Goal: Task Accomplishment & Management: Use online tool/utility

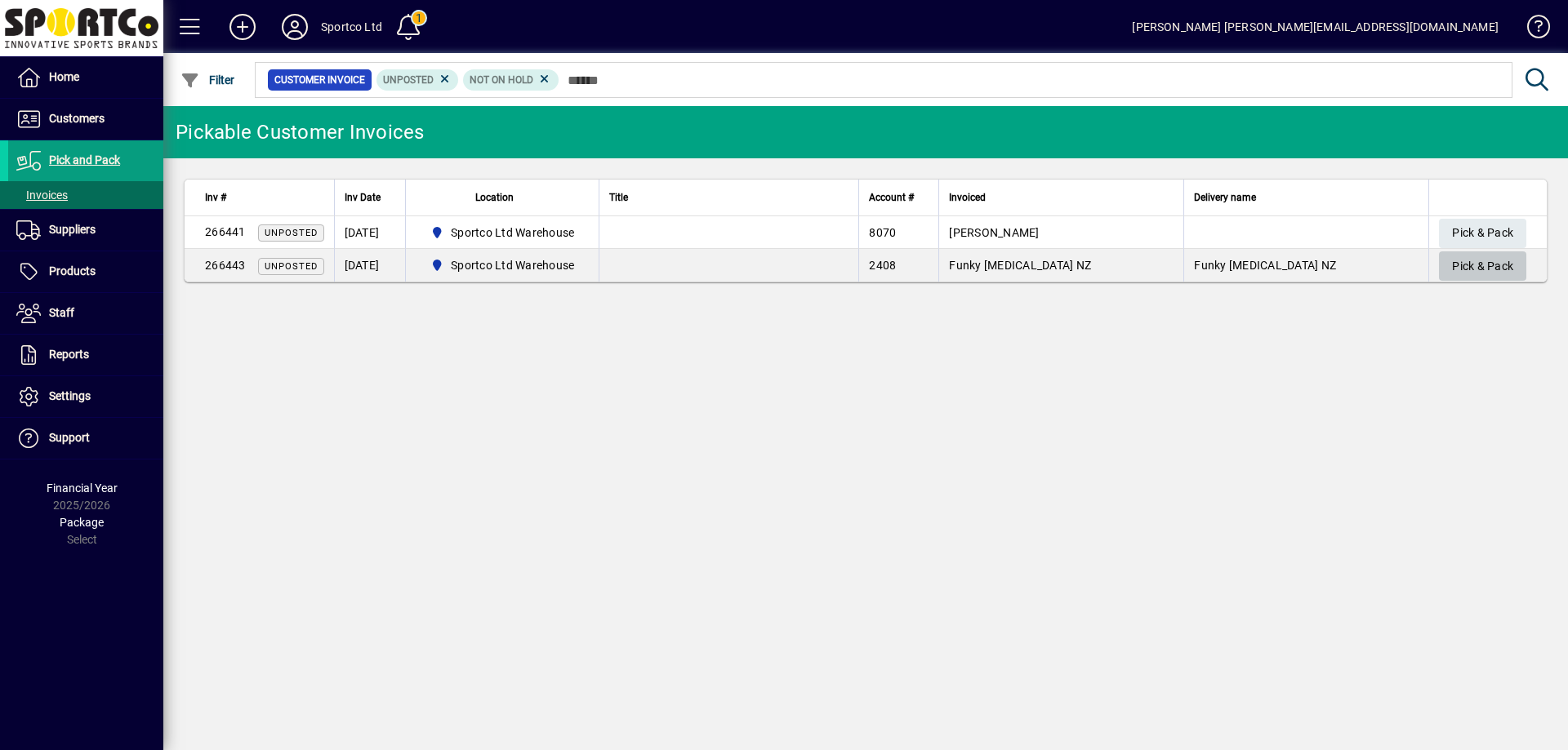
click at [1472, 264] on span "Pick & Pack" at bounding box center [1482, 266] width 62 height 27
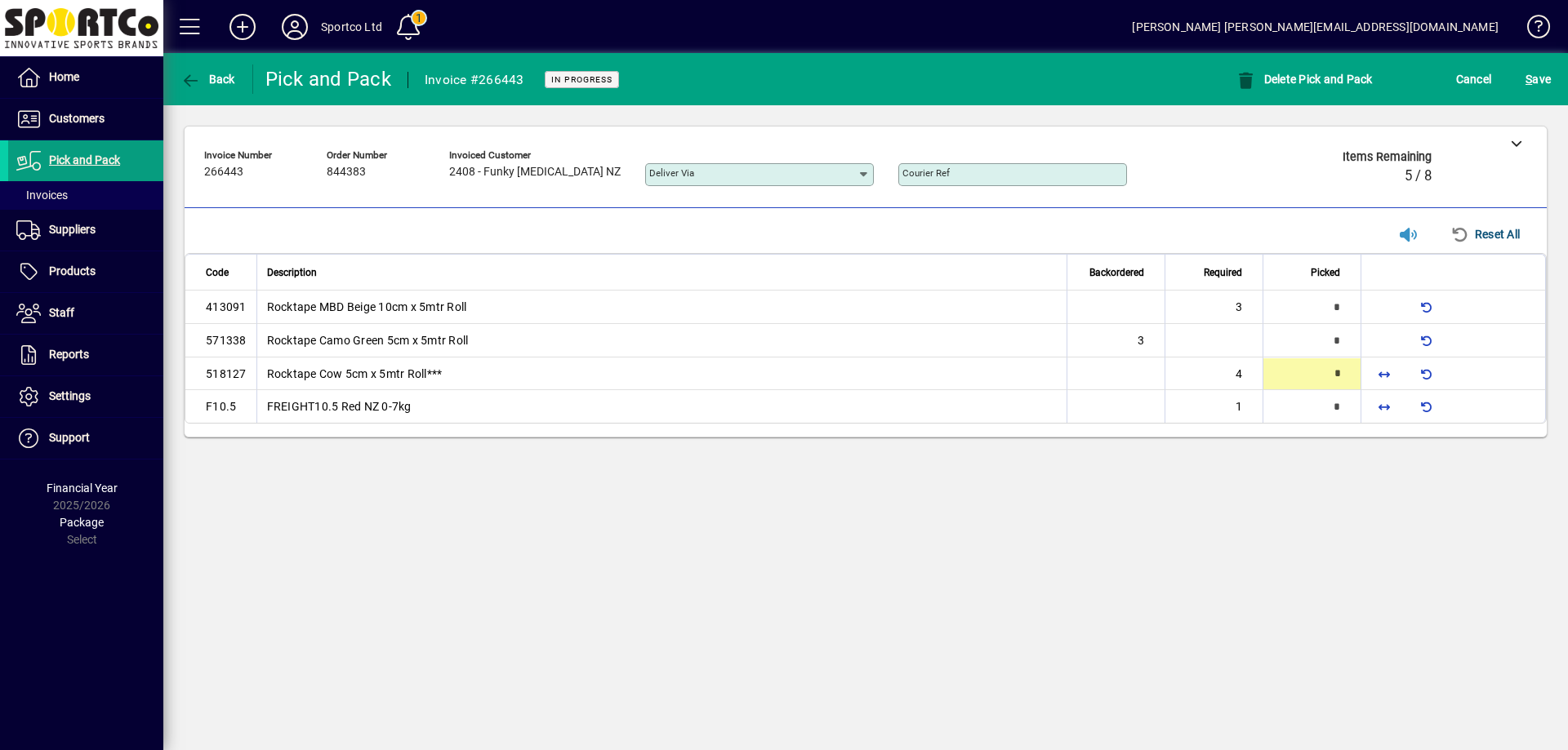
type input "*"
drag, startPoint x: 1376, startPoint y: 401, endPoint x: 1384, endPoint y: 407, distance: 10.0
click at [1384, 407] on span "button" at bounding box center [1383, 406] width 39 height 39
type input "*"
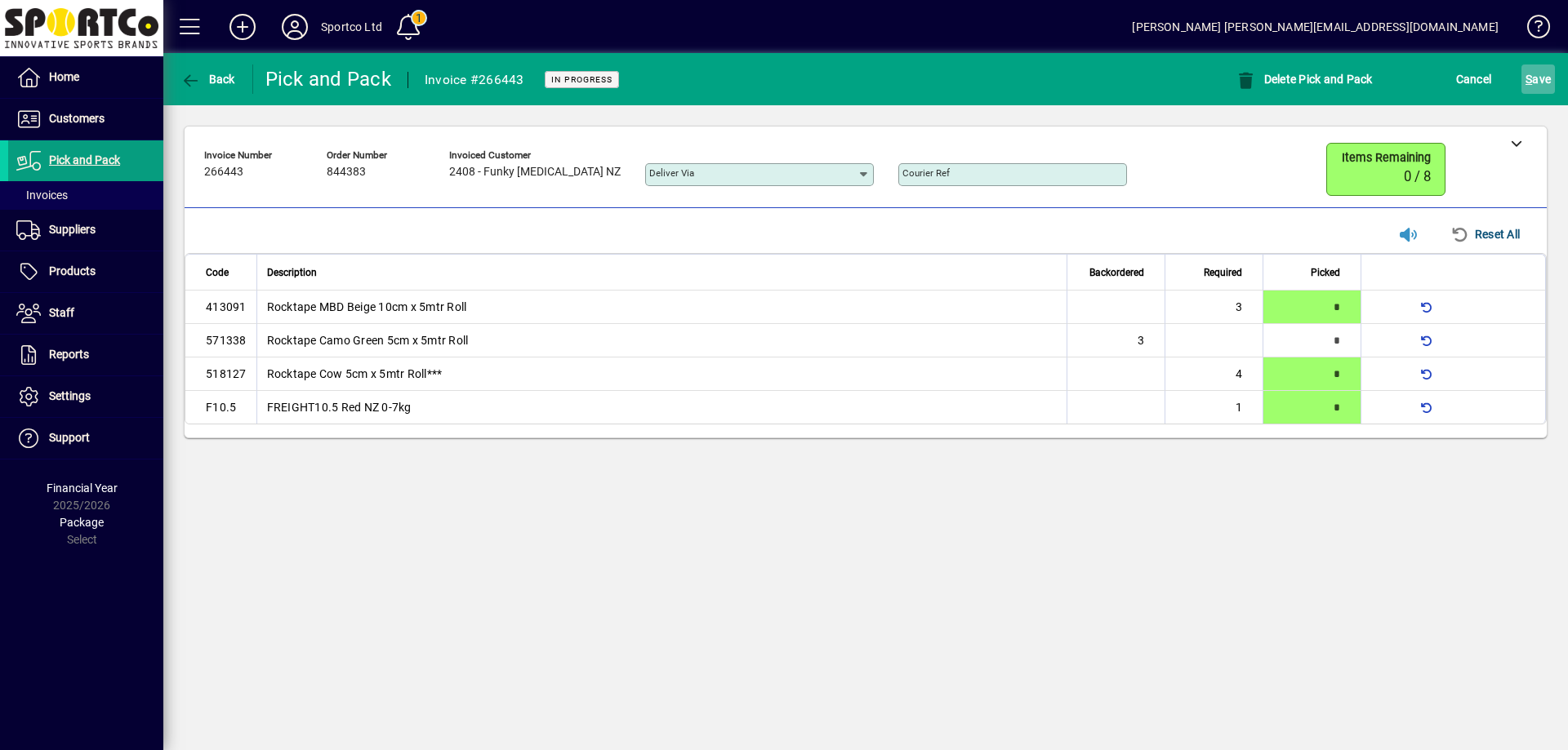
click at [1539, 77] on span "S ave" at bounding box center [1538, 79] width 25 height 26
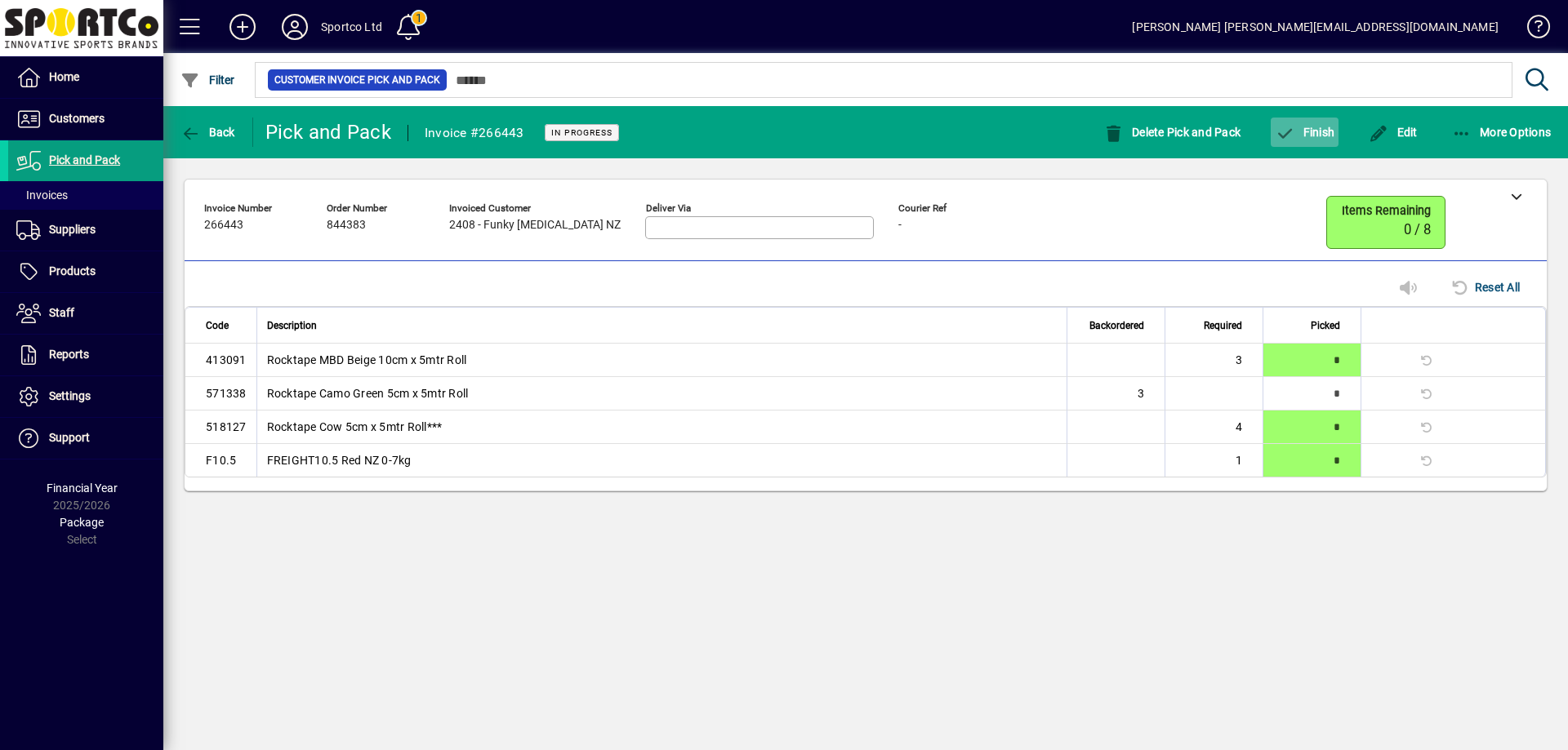
click at [1308, 149] on span "button" at bounding box center [1303, 131] width 67 height 39
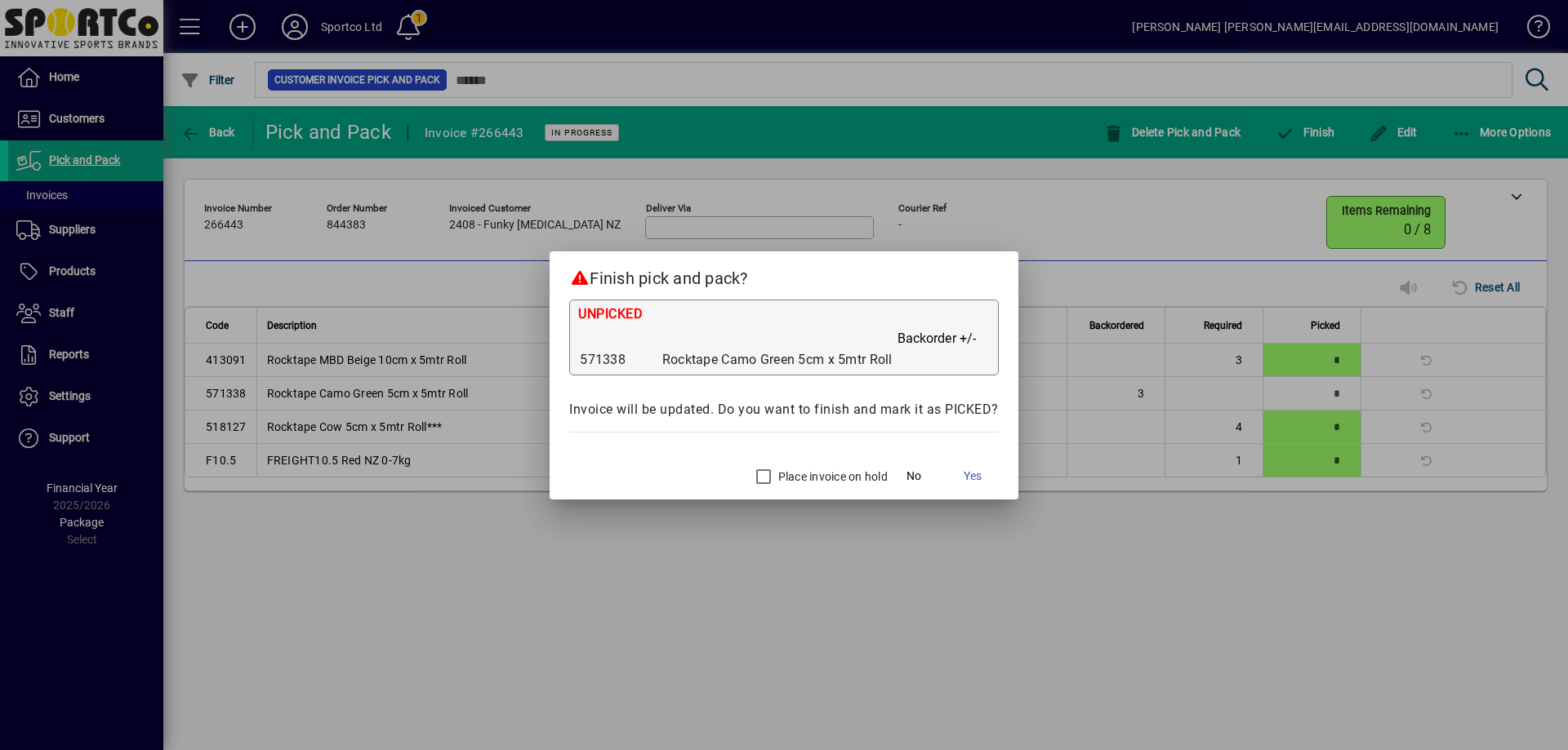
click at [794, 476] on label "Place invoice on hold" at bounding box center [831, 476] width 112 height 17
click at [991, 468] on span at bounding box center [972, 476] width 52 height 39
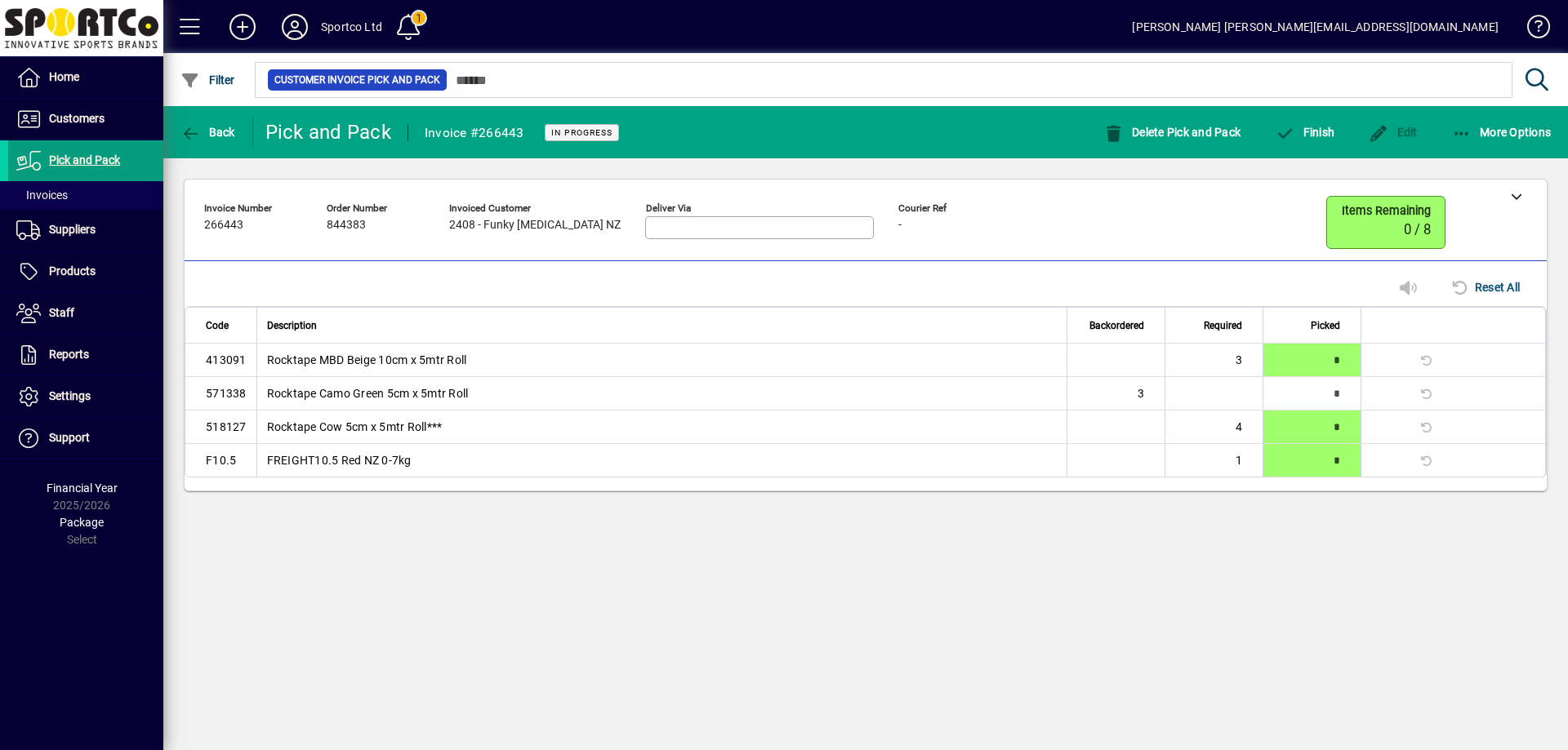
click at [987, 470] on td "FREIGHT10.5 Red NZ 0-7kg" at bounding box center [661, 460] width 811 height 32
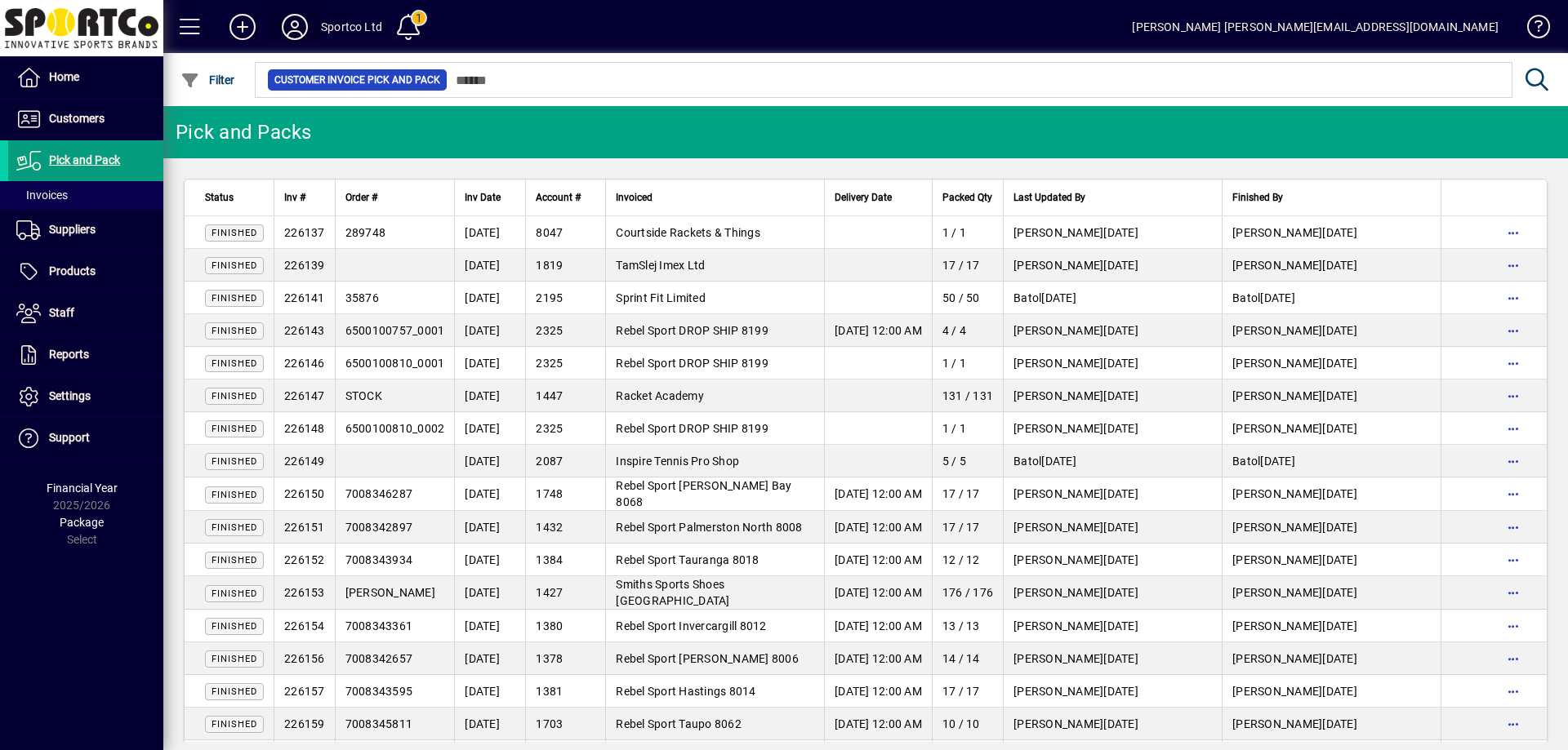
click at [297, 22] on icon at bounding box center [294, 27] width 32 height 26
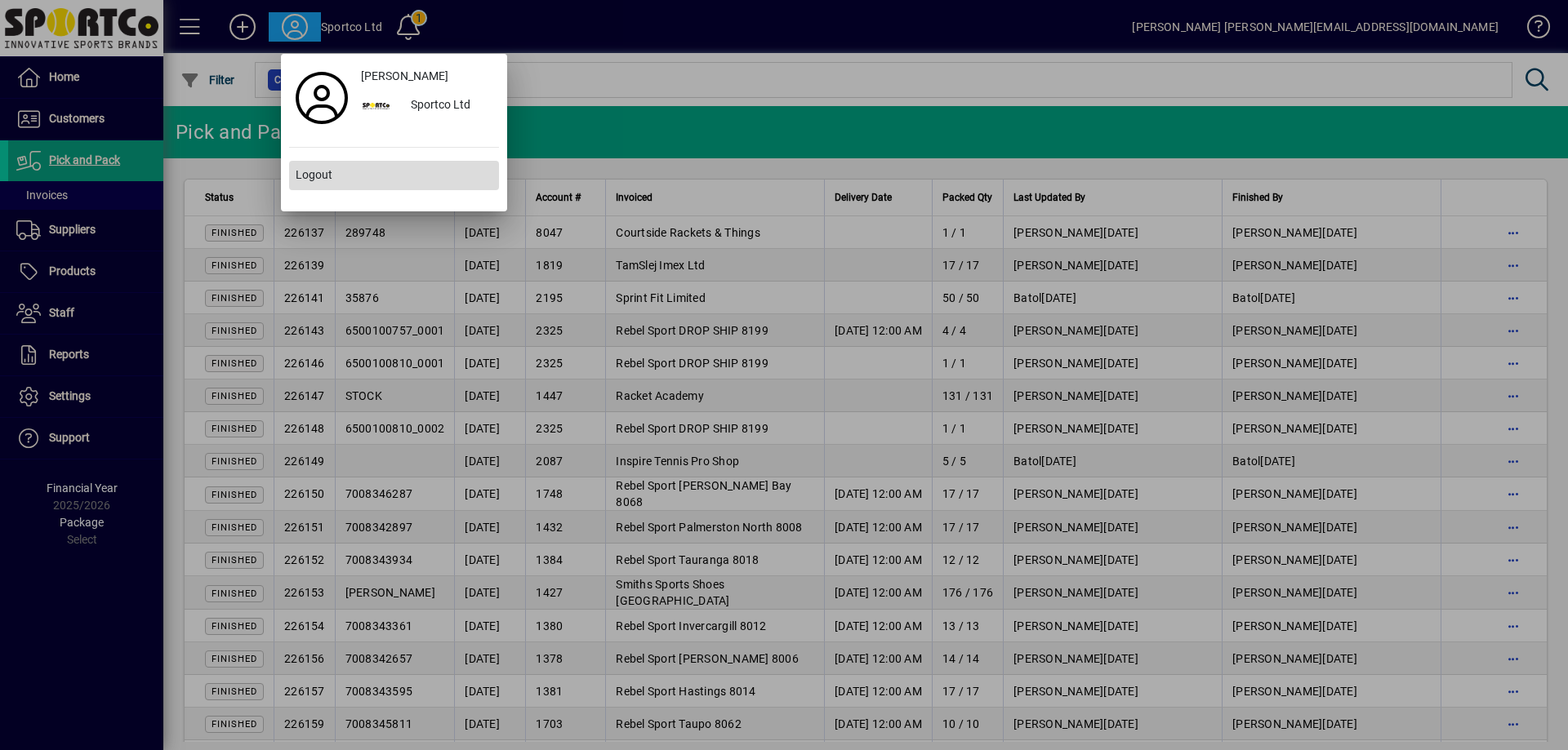
click at [321, 172] on span "Logout" at bounding box center [314, 175] width 37 height 17
